Goal: Task Accomplishment & Management: Manage account settings

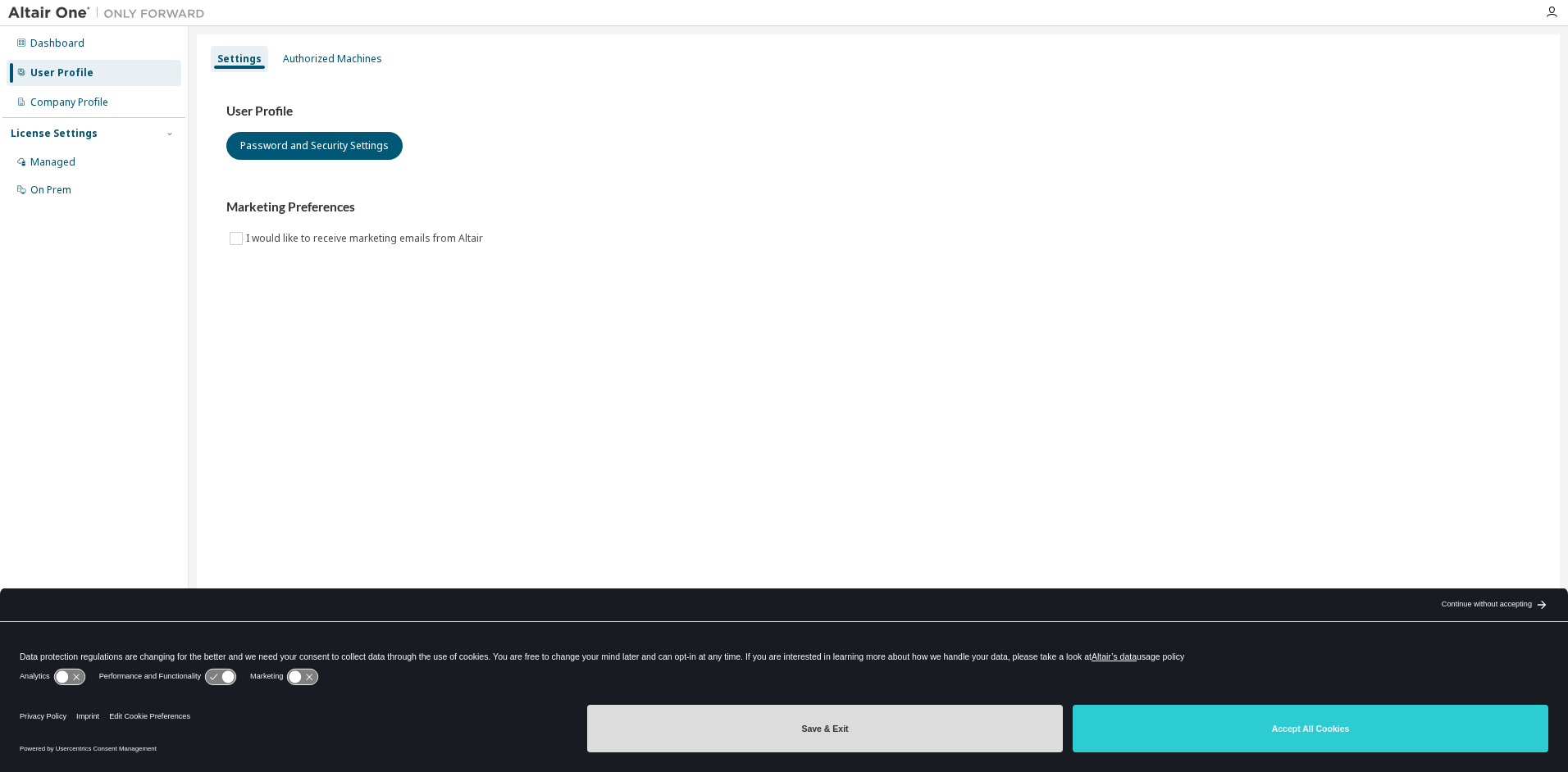
click at [881, 734] on button "Save & Exit" at bounding box center [825, 729] width 476 height 48
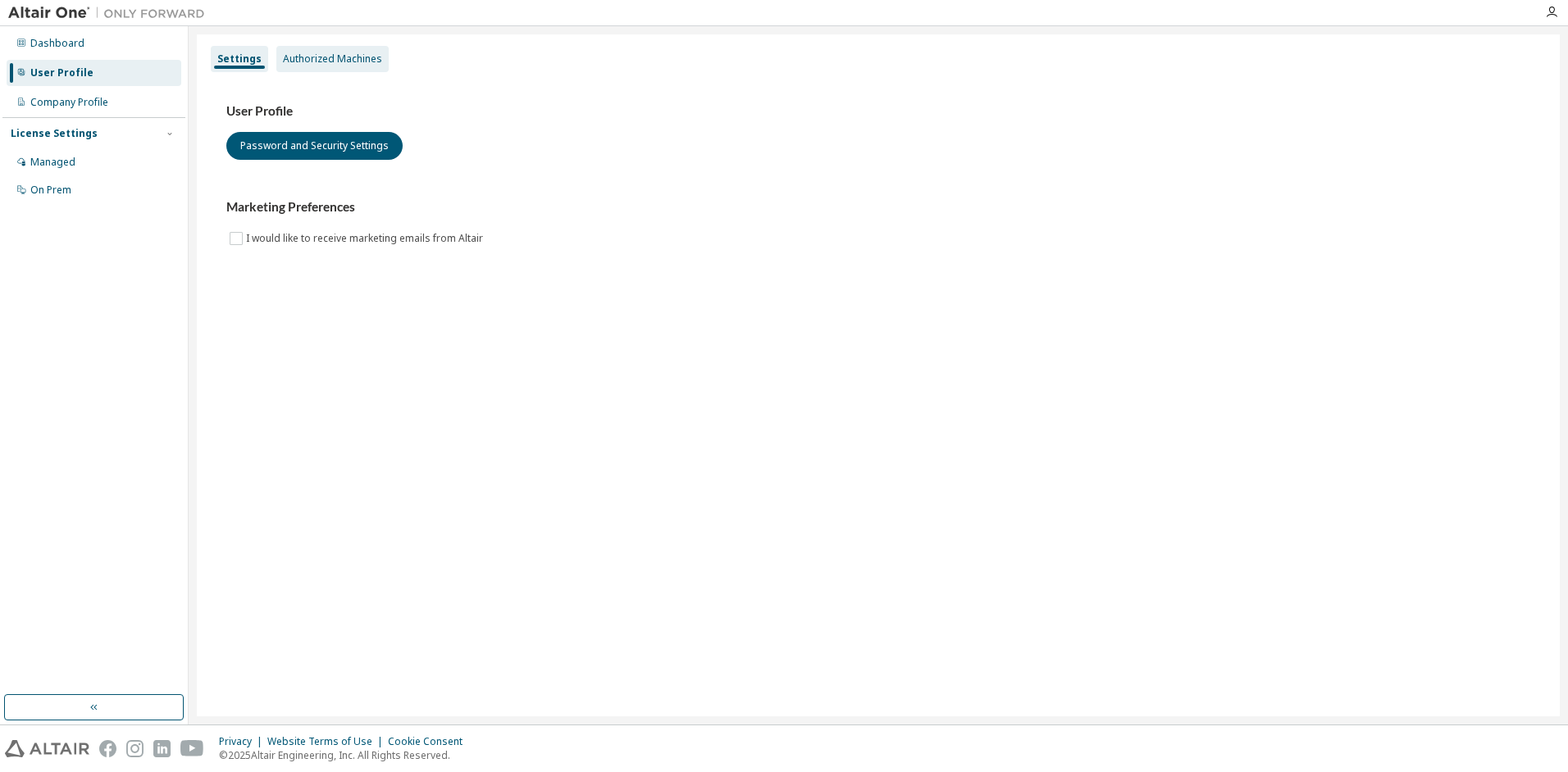
click at [320, 63] on div "Authorized Machines" at bounding box center [333, 58] width 99 height 13
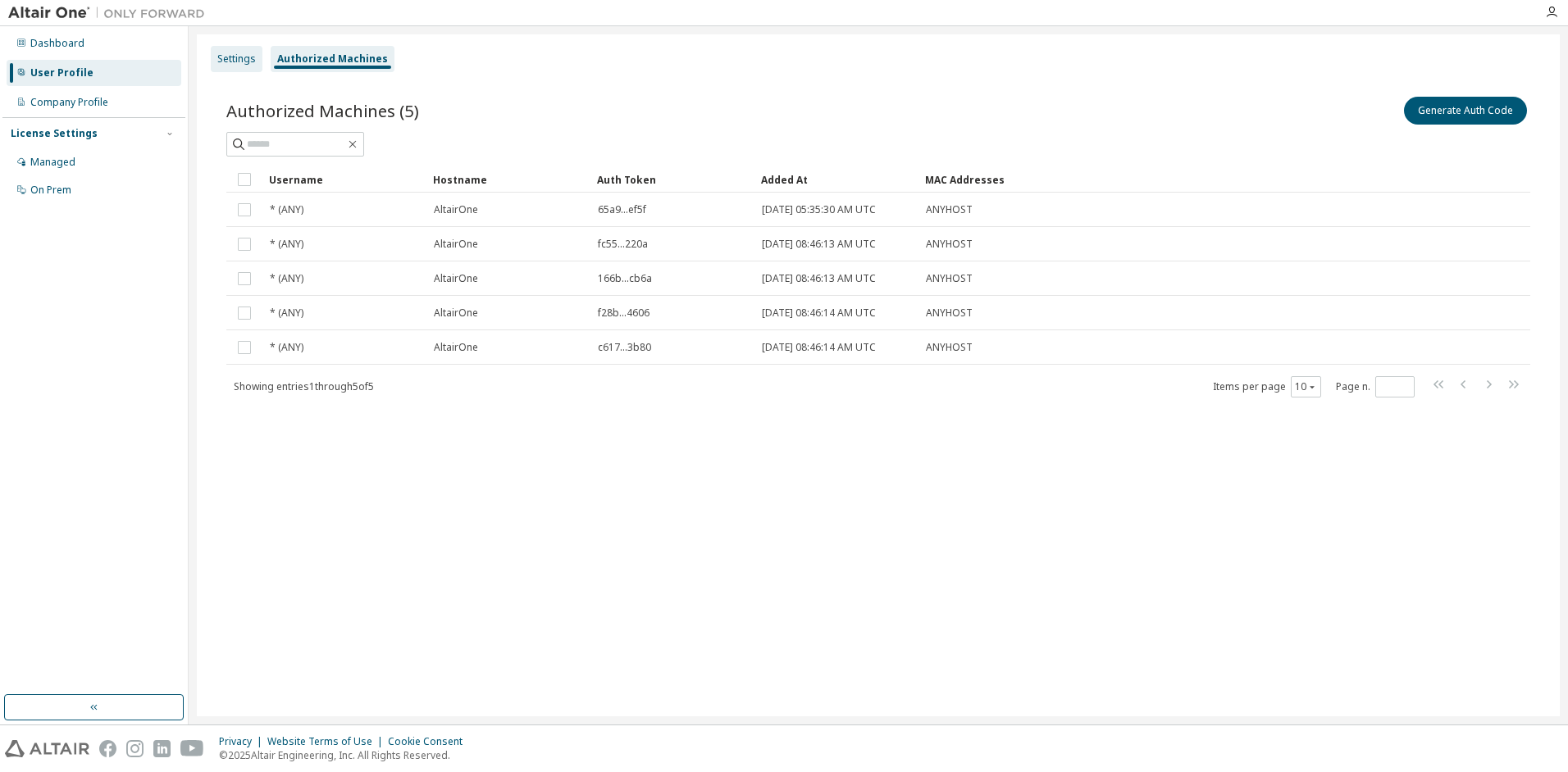
click at [247, 58] on div "Settings" at bounding box center [236, 58] width 38 height 13
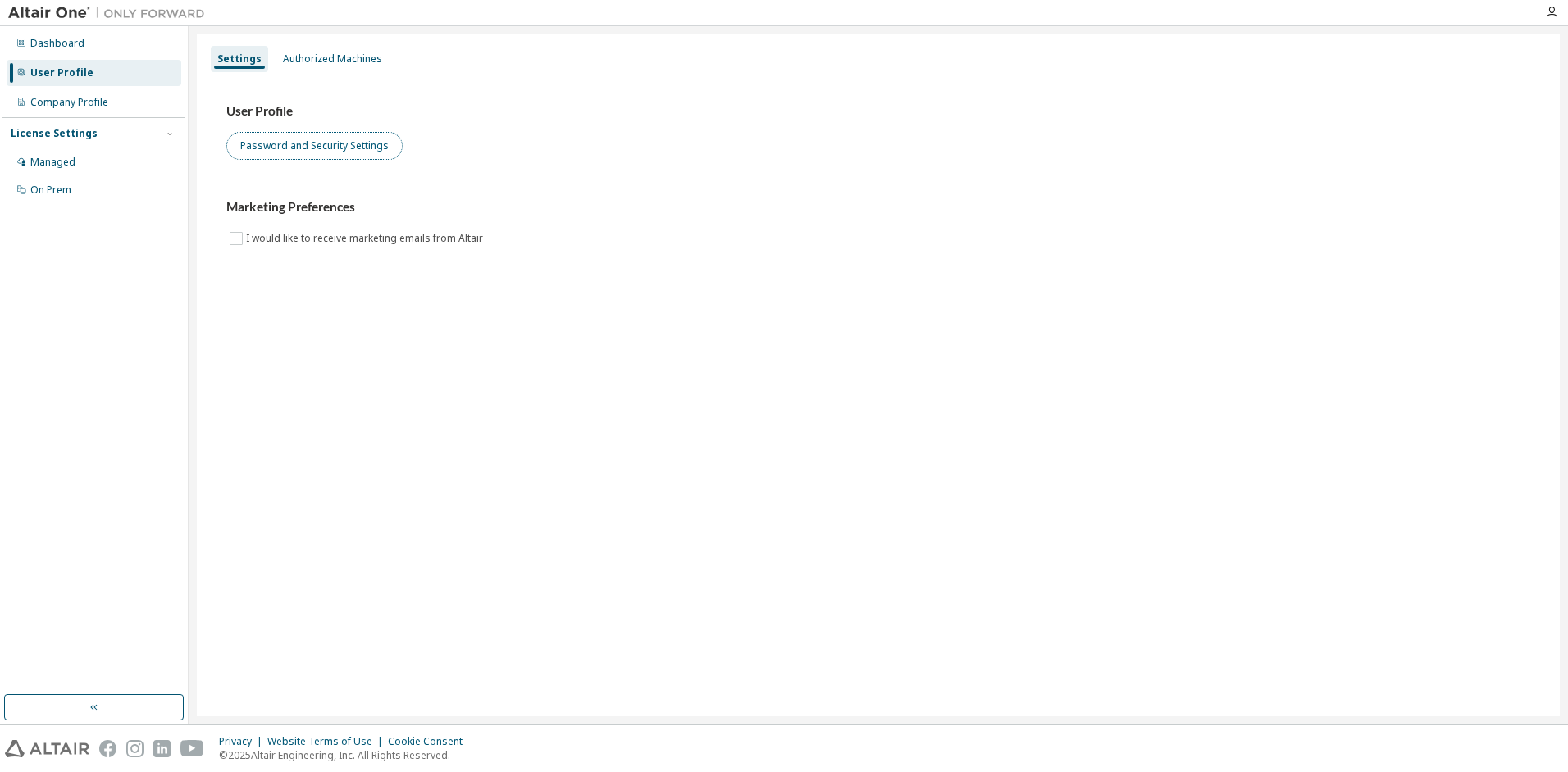
click at [301, 145] on button "Password and Security Settings" at bounding box center [314, 146] width 176 height 28
